Goal: Information Seeking & Learning: Learn about a topic

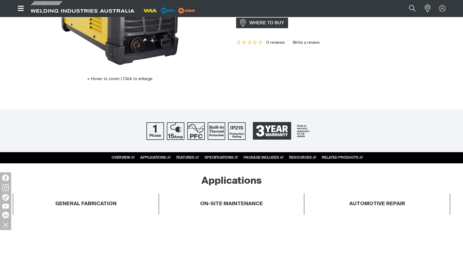
scroll to position [140, 0]
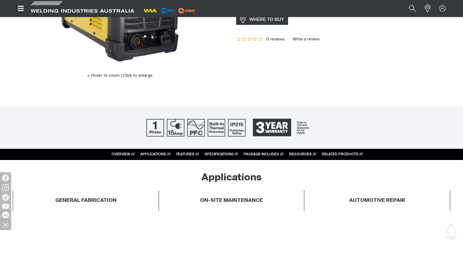
click at [121, 154] on link "OVERVIEW ///" at bounding box center [123, 155] width 23 height 4
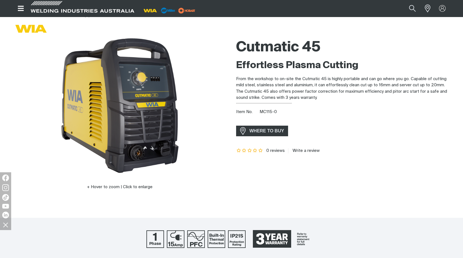
scroll to position [28, 0]
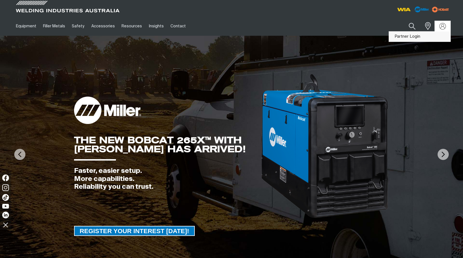
click at [394, 37] on link "Partner Login" at bounding box center [420, 37] width 62 height 10
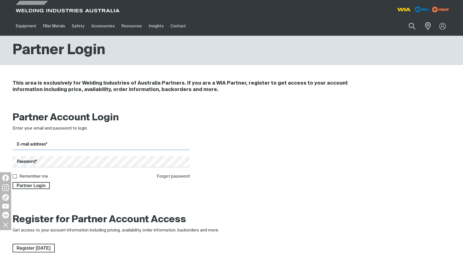
type input "[EMAIL_ADDRESS][DOMAIN_NAME]"
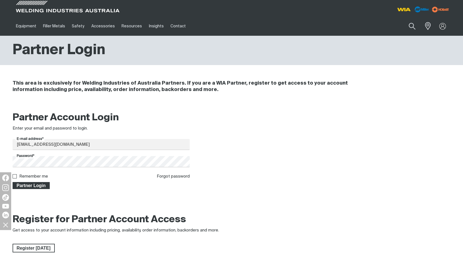
click at [40, 186] on span "Partner Login" at bounding box center [31, 185] width 36 height 7
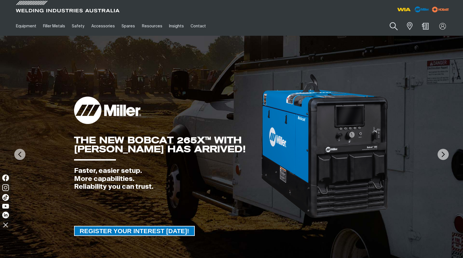
click at [394, 23] on button "Search products" at bounding box center [394, 26] width 23 height 16
click at [345, 26] on input "Search" at bounding box center [360, 26] width 86 height 13
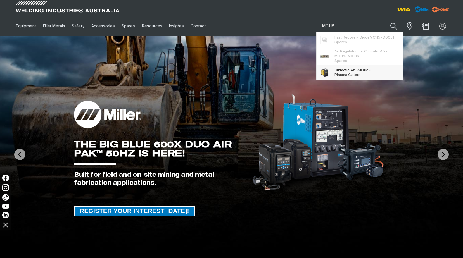
type input "MC115"
click at [350, 71] on span "Cutmatic 45 - MC115 -0" at bounding box center [354, 70] width 38 height 5
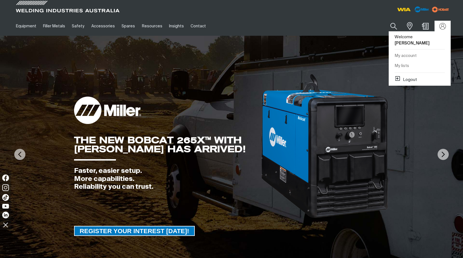
click at [414, 41] on b "[PERSON_NAME]" at bounding box center [412, 43] width 35 height 4
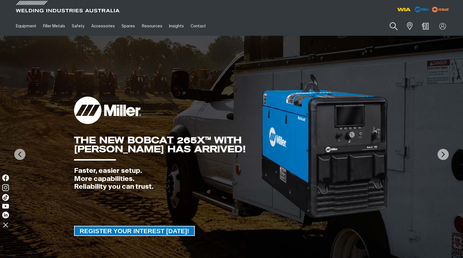
click at [394, 26] on button "Search products" at bounding box center [394, 26] width 23 height 16
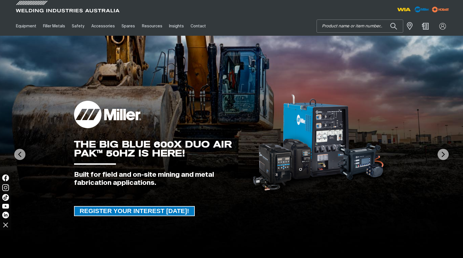
click at [340, 26] on input "Search" at bounding box center [360, 26] width 86 height 13
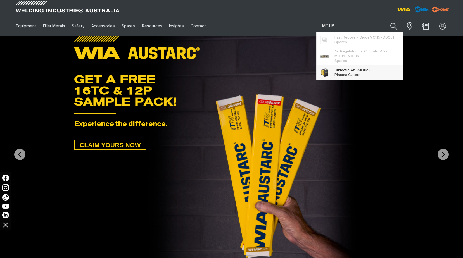
type input "MC115"
click at [346, 71] on span "Cutmatic 45 - MC115 -0" at bounding box center [354, 70] width 38 height 5
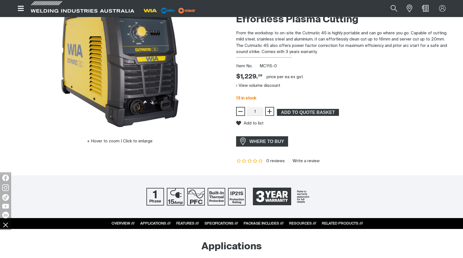
scroll to position [56, 0]
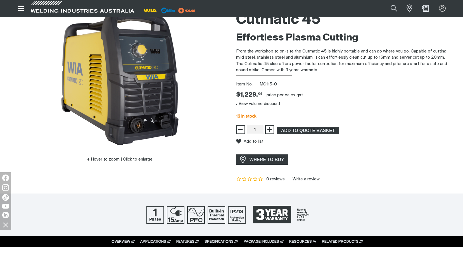
click at [182, 241] on link "FEATURES ///" at bounding box center [187, 242] width 23 height 4
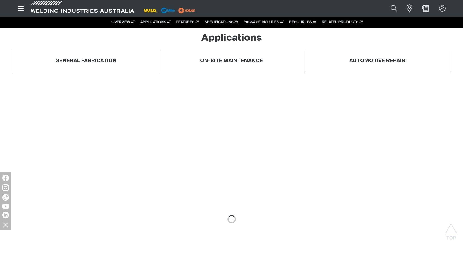
scroll to position [344, 0]
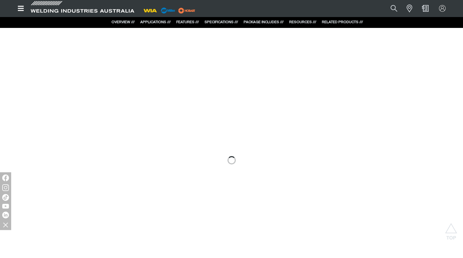
click at [122, 20] on link "OVERVIEW ///" at bounding box center [123, 22] width 23 height 4
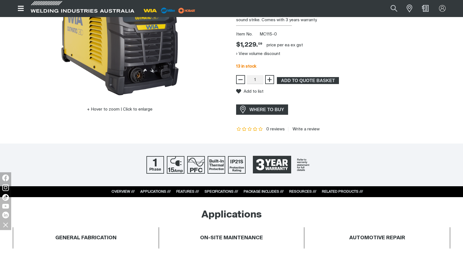
scroll to position [168, 0]
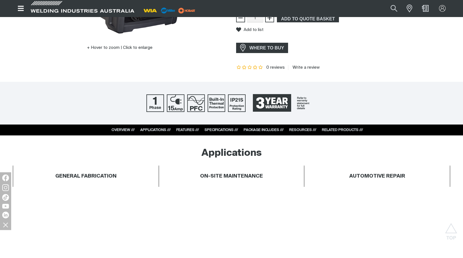
click at [220, 128] on link "SPECIFICATIONS ///" at bounding box center [222, 130] width 34 height 4
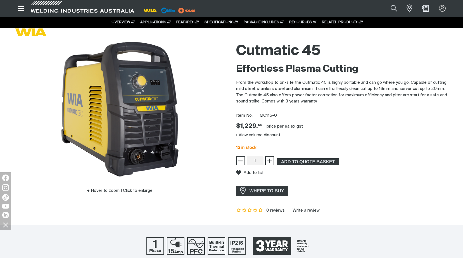
scroll to position [0, 0]
